Goal: Use online tool/utility: Utilize a website feature to perform a specific function

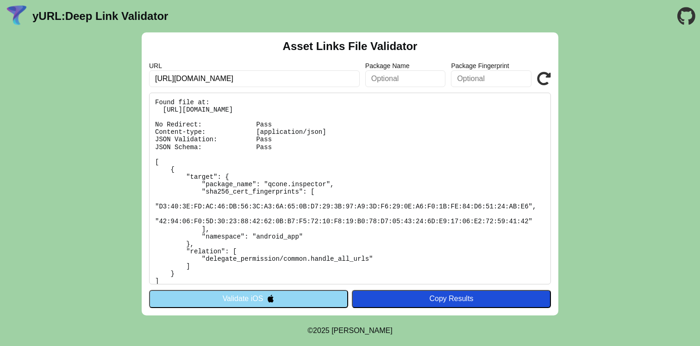
click at [318, 76] on input "[URL][DOMAIN_NAME]" at bounding box center [254, 78] width 211 height 17
click button "Validate" at bounding box center [0, 0] width 0 height 0
click at [283, 296] on button "Validate iOS" at bounding box center [248, 299] width 199 height 18
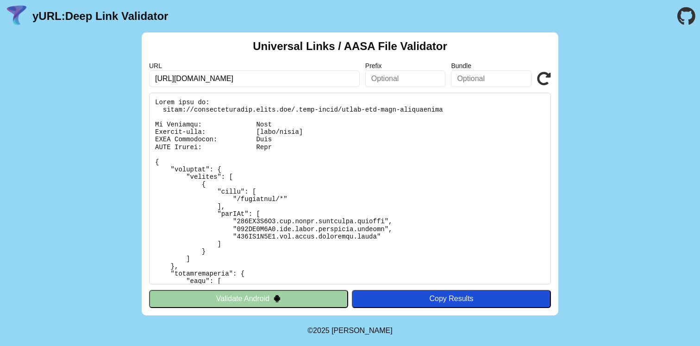
click at [288, 70] on input "[URL][DOMAIN_NAME]" at bounding box center [254, 78] width 211 height 17
click button "Validate" at bounding box center [0, 0] width 0 height 0
click at [300, 79] on input "[URL][DOMAIN_NAME]" at bounding box center [254, 78] width 211 height 17
click button "Validate" at bounding box center [0, 0] width 0 height 0
click at [252, 302] on button "Validate Android" at bounding box center [248, 299] width 199 height 18
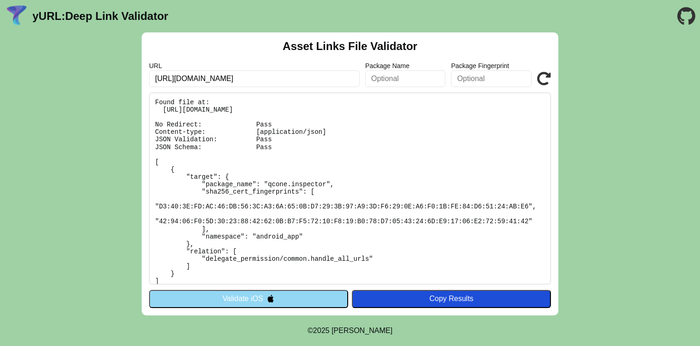
click at [260, 299] on button "Validate iOS" at bounding box center [248, 299] width 199 height 18
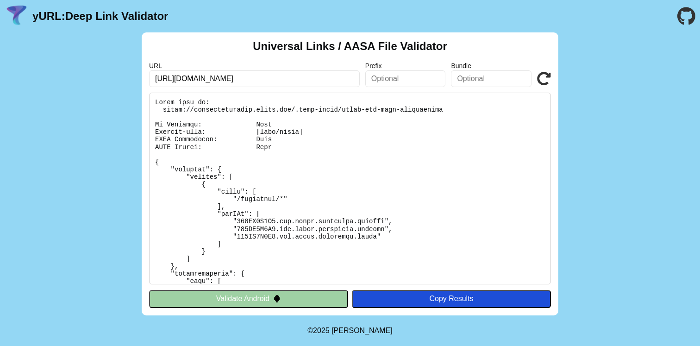
click at [260, 299] on button "Validate Android" at bounding box center [248, 299] width 199 height 18
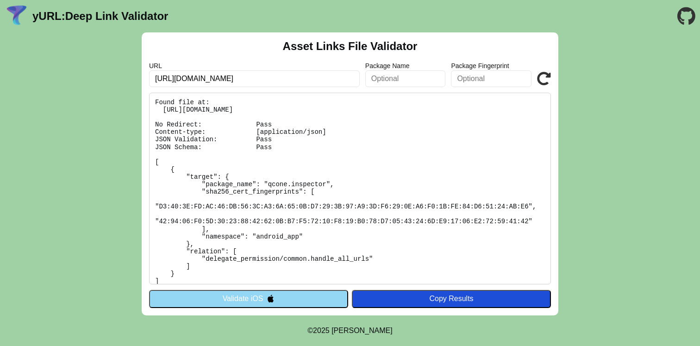
click at [260, 299] on button "Validate iOS" at bounding box center [248, 299] width 199 height 18
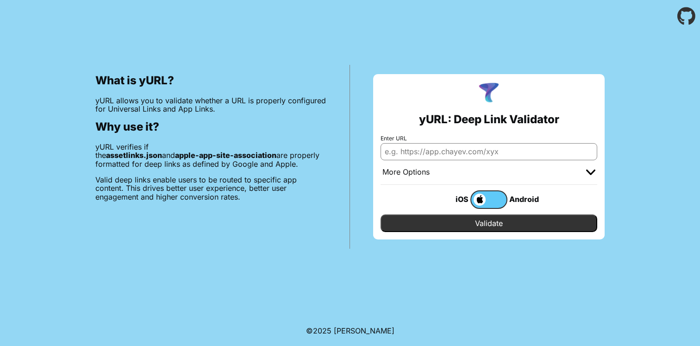
click at [453, 150] on input "Enter URL" at bounding box center [489, 151] width 217 height 17
type input "[URL][DOMAIN_NAME]"
click at [480, 226] on input "Validate" at bounding box center [489, 223] width 217 height 18
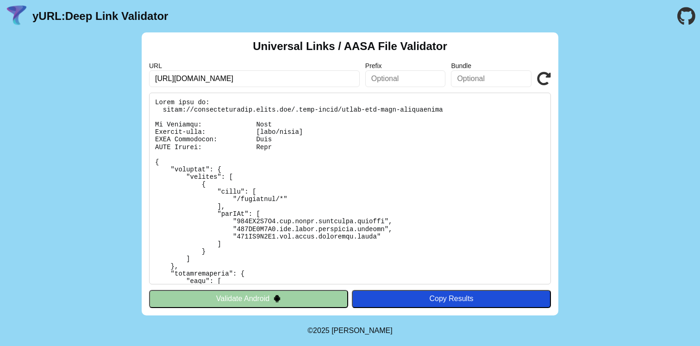
click at [238, 292] on button "Validate Android" at bounding box center [248, 299] width 199 height 18
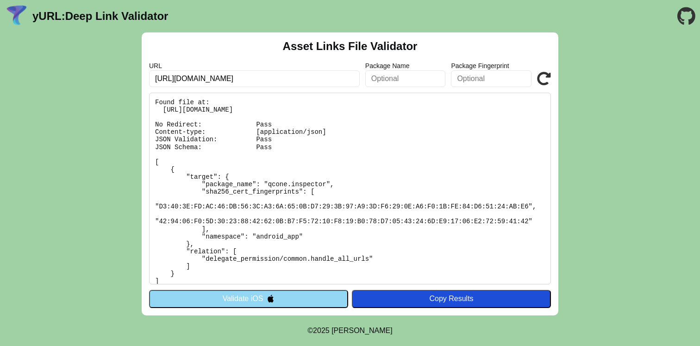
click at [238, 292] on button "Validate iOS" at bounding box center [248, 299] width 199 height 18
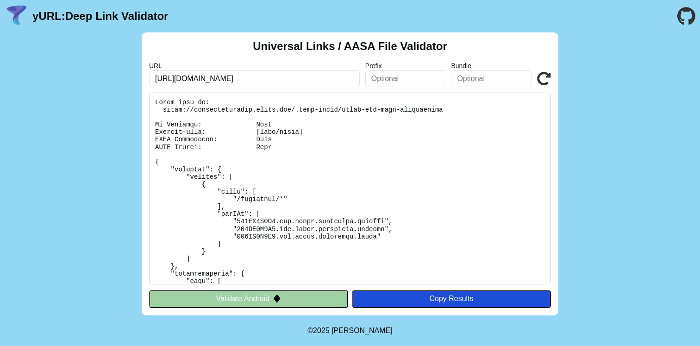
click at [263, 83] on input "[URL][DOMAIN_NAME]" at bounding box center [254, 78] width 211 height 17
drag, startPoint x: 343, startPoint y: 108, endPoint x: 453, endPoint y: 110, distance: 110.7
click at [453, 110] on pre at bounding box center [350, 189] width 402 height 192
copy pre "apple-app-site-association"
click at [270, 296] on button "Validate Android" at bounding box center [248, 299] width 199 height 18
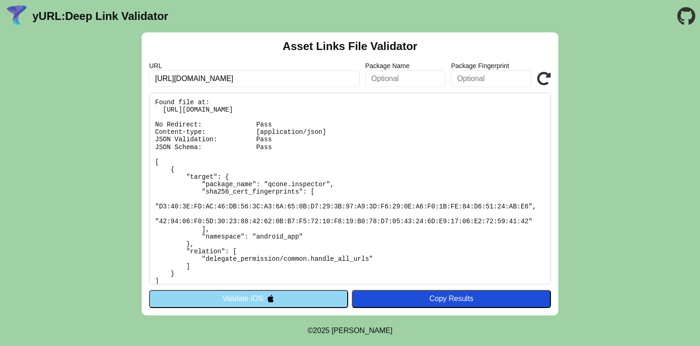
click at [270, 296] on img at bounding box center [271, 298] width 8 height 8
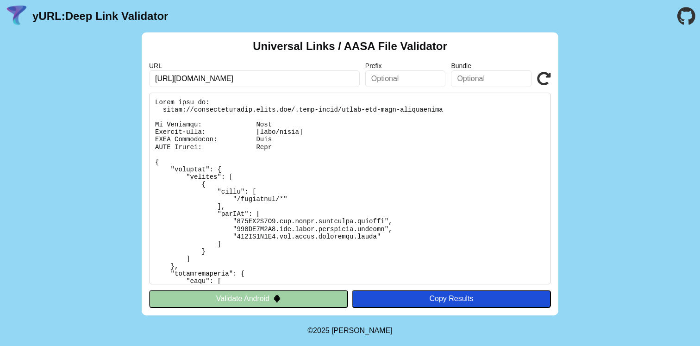
click at [333, 130] on pre at bounding box center [350, 189] width 402 height 192
click at [291, 299] on button "Validate Android" at bounding box center [248, 299] width 199 height 18
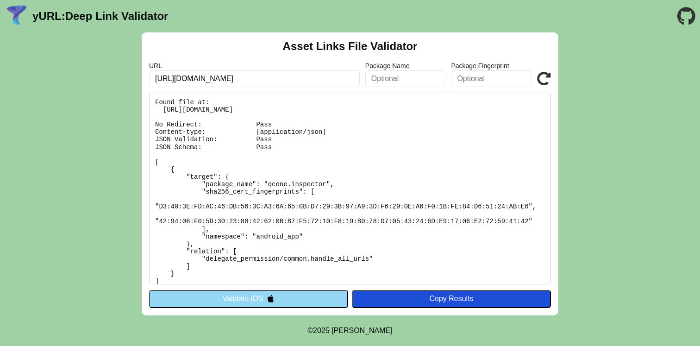
click at [291, 299] on button "Validate iOS" at bounding box center [248, 299] width 199 height 18
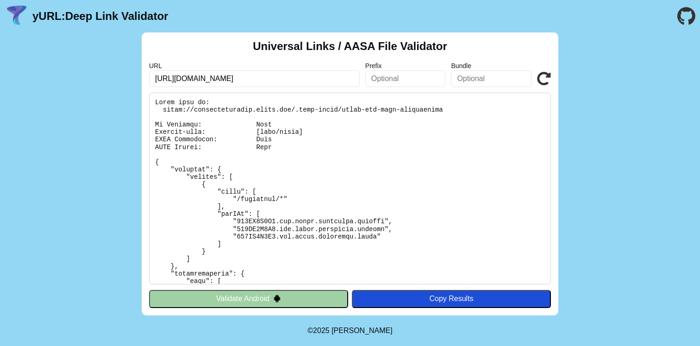
click at [544, 76] on icon at bounding box center [544, 79] width 14 height 14
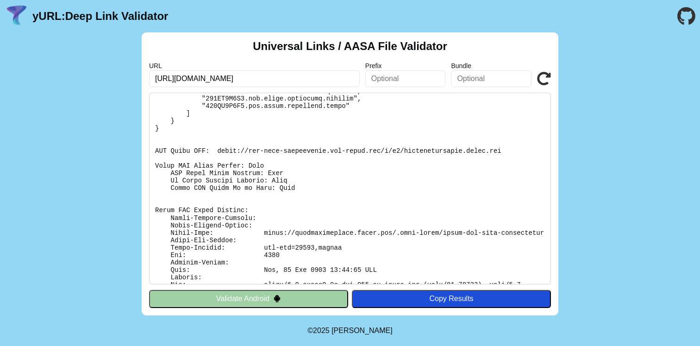
scroll to position [248, 0]
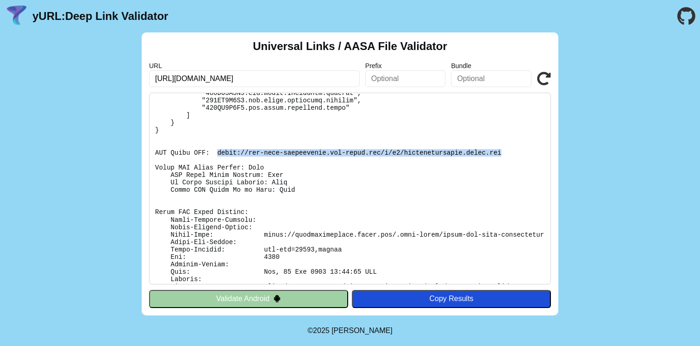
drag, startPoint x: 219, startPoint y: 151, endPoint x: 519, endPoint y: 155, distance: 300.1
click at [519, 155] on pre at bounding box center [350, 189] width 402 height 192
copy pre "[URL][DOMAIN_NAME][DOMAIN_NAME]"
click at [351, 2] on header "yURL: Deep Link Validator" at bounding box center [350, 16] width 700 height 32
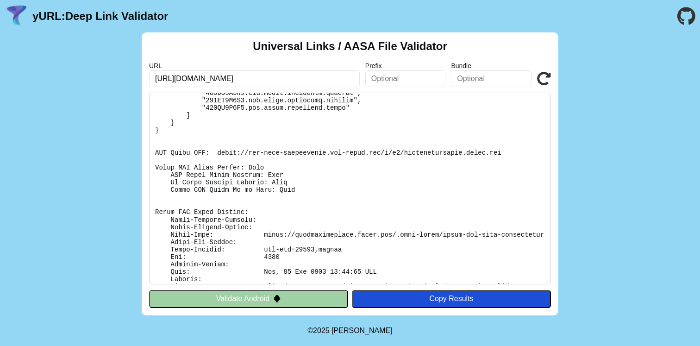
click at [236, 295] on button "Validate Android" at bounding box center [248, 299] width 199 height 18
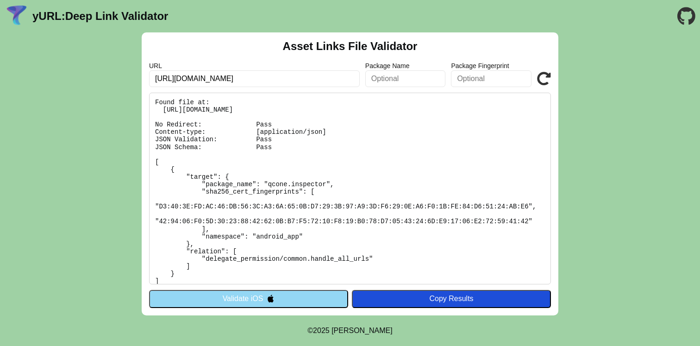
scroll to position [6, 0]
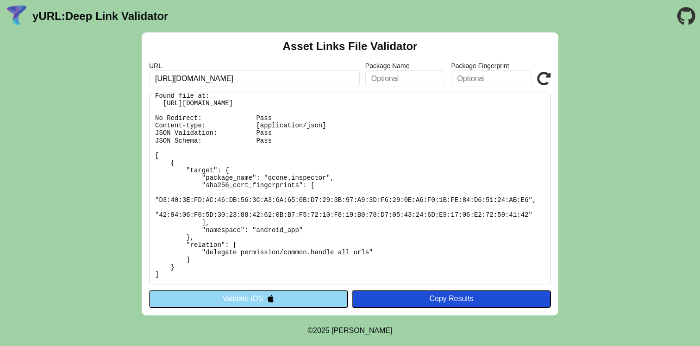
click at [245, 297] on button "Validate iOS" at bounding box center [248, 299] width 199 height 18
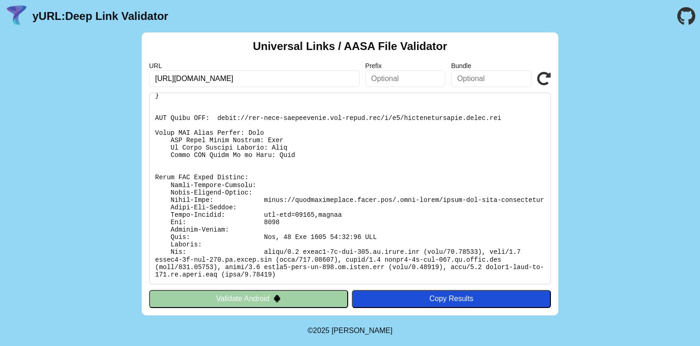
scroll to position [286, 0]
drag, startPoint x: 155, startPoint y: 128, endPoint x: 216, endPoint y: 130, distance: 61.6
click at [216, 130] on pre at bounding box center [350, 189] width 402 height 192
copy pre "Apple CDN Cache"
click at [287, 77] on input "[URL][DOMAIN_NAME]" at bounding box center [254, 78] width 211 height 17
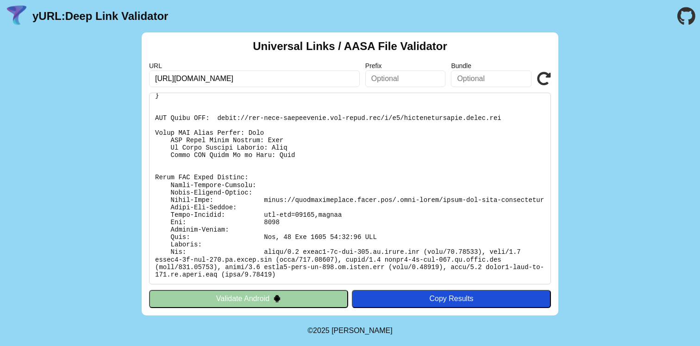
paste input "?mode=developer"
type input "https://agriintegration.qcone.com?mode=developer"
click at [266, 297] on button "Validate Android" at bounding box center [248, 299] width 199 height 18
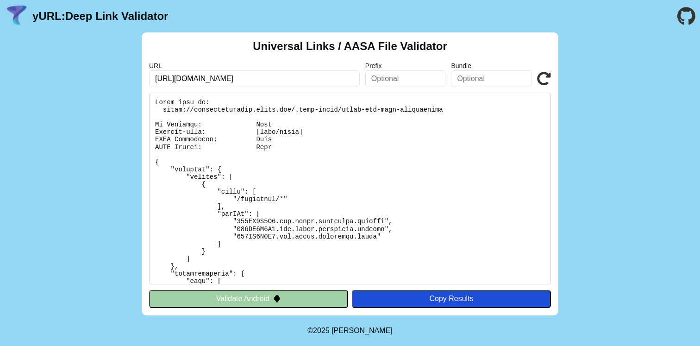
click at [284, 83] on input "https://agriintegration.qcone.com" at bounding box center [254, 78] width 211 height 17
paste input "?mode=developer"
type input "[URL][DOMAIN_NAME]"
click at [539, 76] on icon at bounding box center [544, 79] width 14 height 14
click at [547, 75] on icon at bounding box center [544, 79] width 14 height 14
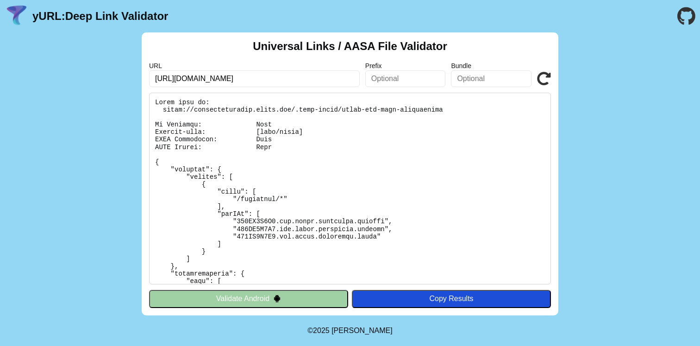
drag, startPoint x: 264, startPoint y: 79, endPoint x: 351, endPoint y: 79, distance: 87.1
click at [351, 79] on input "[URL][DOMAIN_NAME]" at bounding box center [254, 78] width 211 height 17
type input "[URL][DOMAIN_NAME]"
click at [619, 91] on div "Universal Links / AASA File Validator URL [URL][DOMAIN_NAME] Prefix Bundle Vali…" at bounding box center [350, 173] width 700 height 283
click at [280, 301] on img at bounding box center [277, 298] width 8 height 8
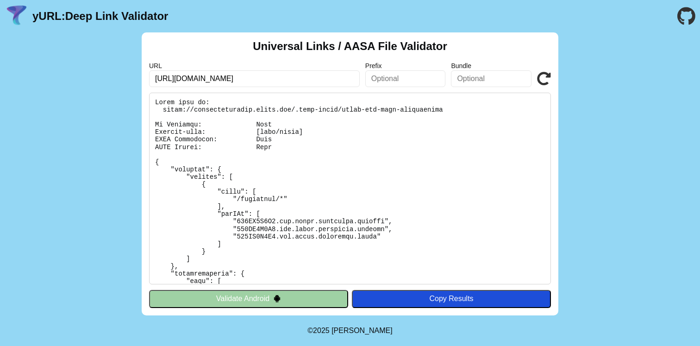
click at [534, 84] on div "URL https://agriintegration.qcone.com?mode=developer Prefix Bundle Validate" at bounding box center [350, 74] width 402 height 25
click at [544, 76] on icon at bounding box center [544, 79] width 14 height 14
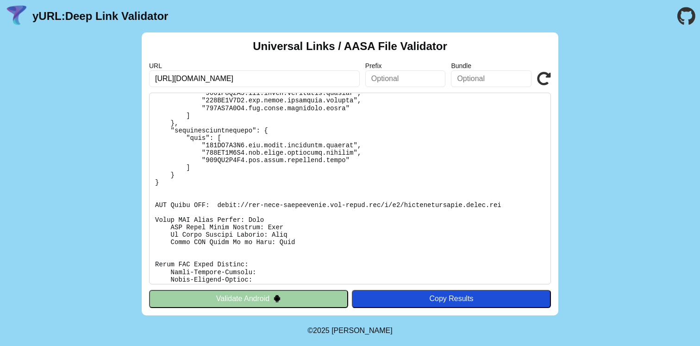
scroll to position [290, 0]
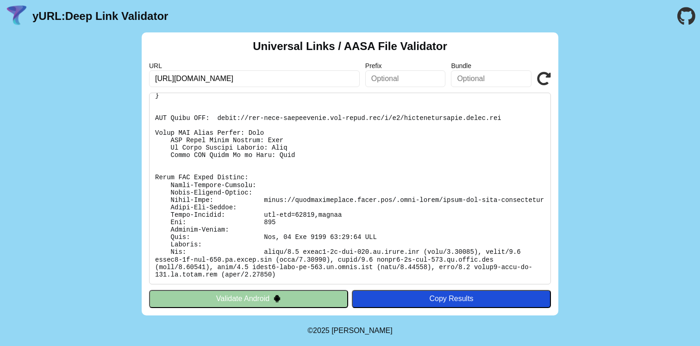
click at [263, 298] on button "Validate Android" at bounding box center [248, 299] width 199 height 18
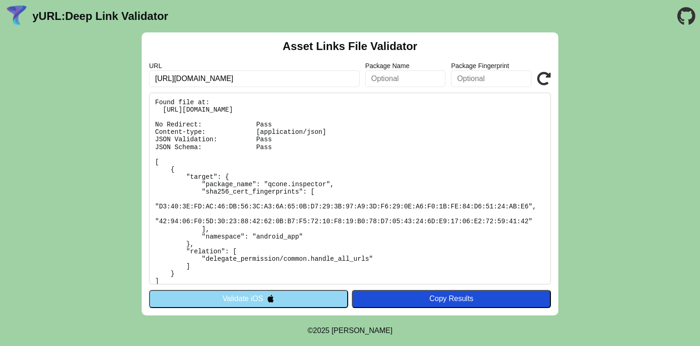
drag, startPoint x: 262, startPoint y: 78, endPoint x: 341, endPoint y: 79, distance: 79.2
click at [341, 79] on input "[URL][DOMAIN_NAME]" at bounding box center [254, 78] width 211 height 17
type input "[URL][DOMAIN_NAME]"
click button "Validate" at bounding box center [0, 0] width 0 height 0
click at [298, 293] on button "Validate iOS" at bounding box center [248, 299] width 199 height 18
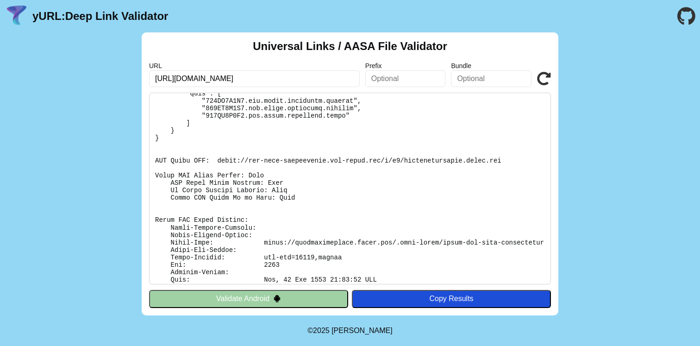
scroll to position [290, 0]
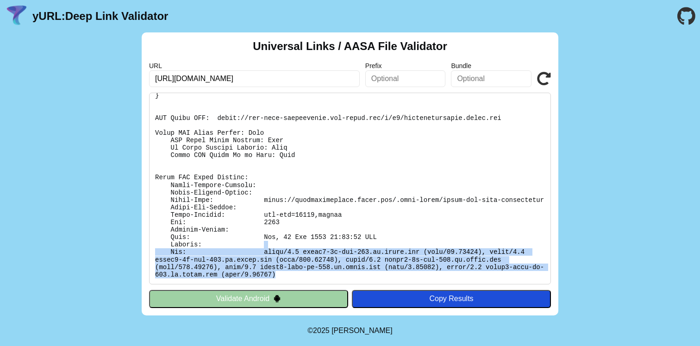
drag, startPoint x: 263, startPoint y: 244, endPoint x: 293, endPoint y: 274, distance: 41.9
click at [294, 274] on pre at bounding box center [350, 189] width 402 height 192
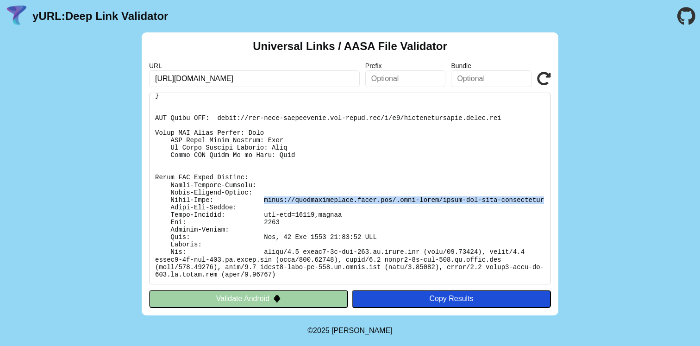
drag, startPoint x: 264, startPoint y: 192, endPoint x: 235, endPoint y: 201, distance: 30.3
click at [235, 202] on pre at bounding box center [350, 189] width 402 height 192
copy pre "https://agriintegration.qcone.com/.well-known/apple-app-site-association"
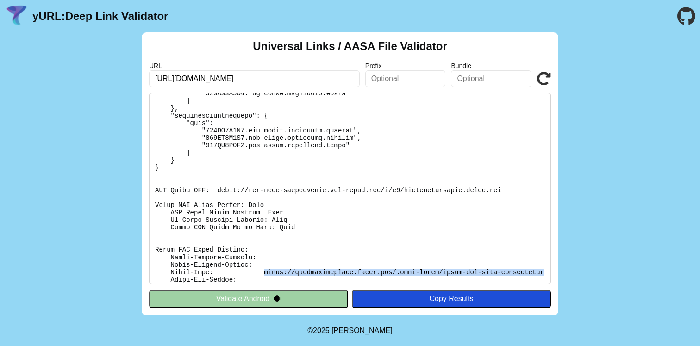
scroll to position [205, 0]
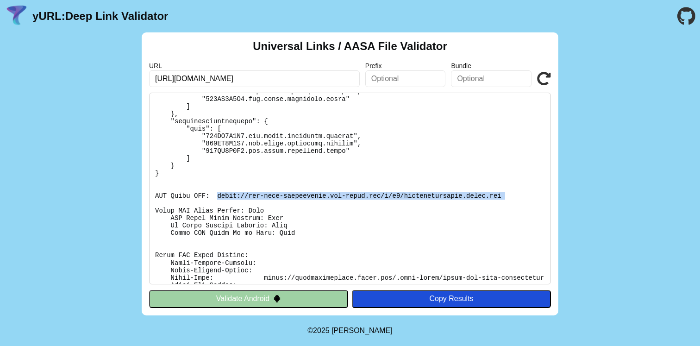
drag, startPoint x: 216, startPoint y: 194, endPoint x: 529, endPoint y: 200, distance: 313.1
click at [529, 200] on pre at bounding box center [350, 189] width 402 height 192
copy pre "https://app-site-association.cdn-apple.com/a/v1/agriintegration.qcone.com"
click at [246, 65] on label "URL" at bounding box center [254, 65] width 211 height 7
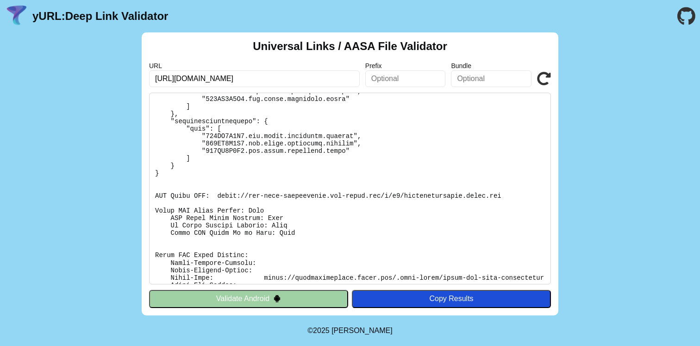
click at [287, 83] on input "[URL][DOMAIN_NAME]" at bounding box center [254, 78] width 211 height 17
click at [239, 294] on button "Validate Android" at bounding box center [248, 299] width 199 height 18
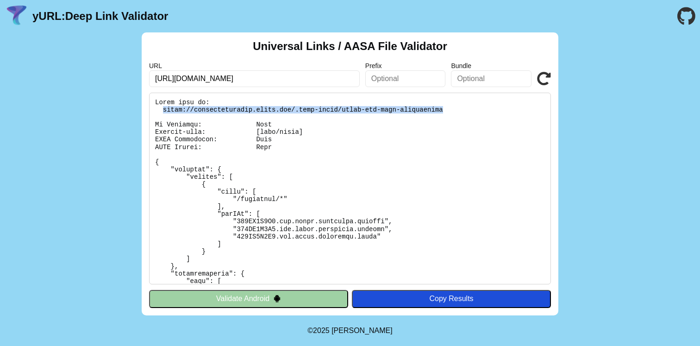
drag, startPoint x: 162, startPoint y: 108, endPoint x: 487, endPoint y: 111, distance: 325.1
click at [487, 111] on pre at bounding box center [350, 189] width 402 height 192
copy pre "[URL][DOMAIN_NAME]"
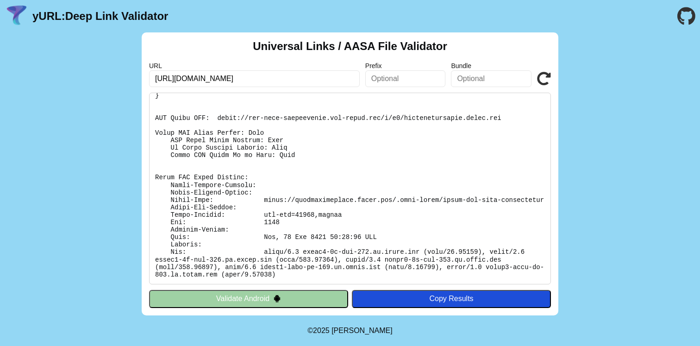
scroll to position [284, 0]
click at [308, 297] on button "Validate Android" at bounding box center [248, 299] width 199 height 18
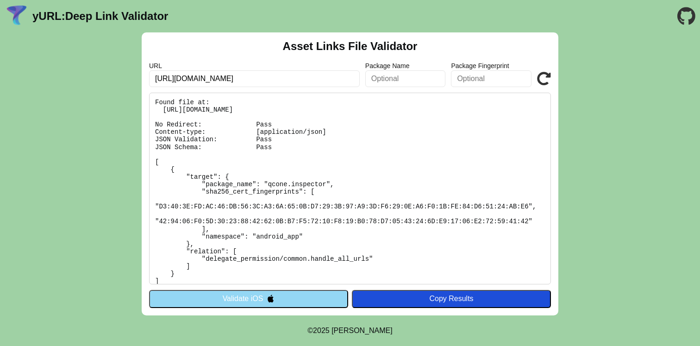
click at [308, 297] on button "Validate iOS" at bounding box center [248, 299] width 199 height 18
